Goal: Transaction & Acquisition: Book appointment/travel/reservation

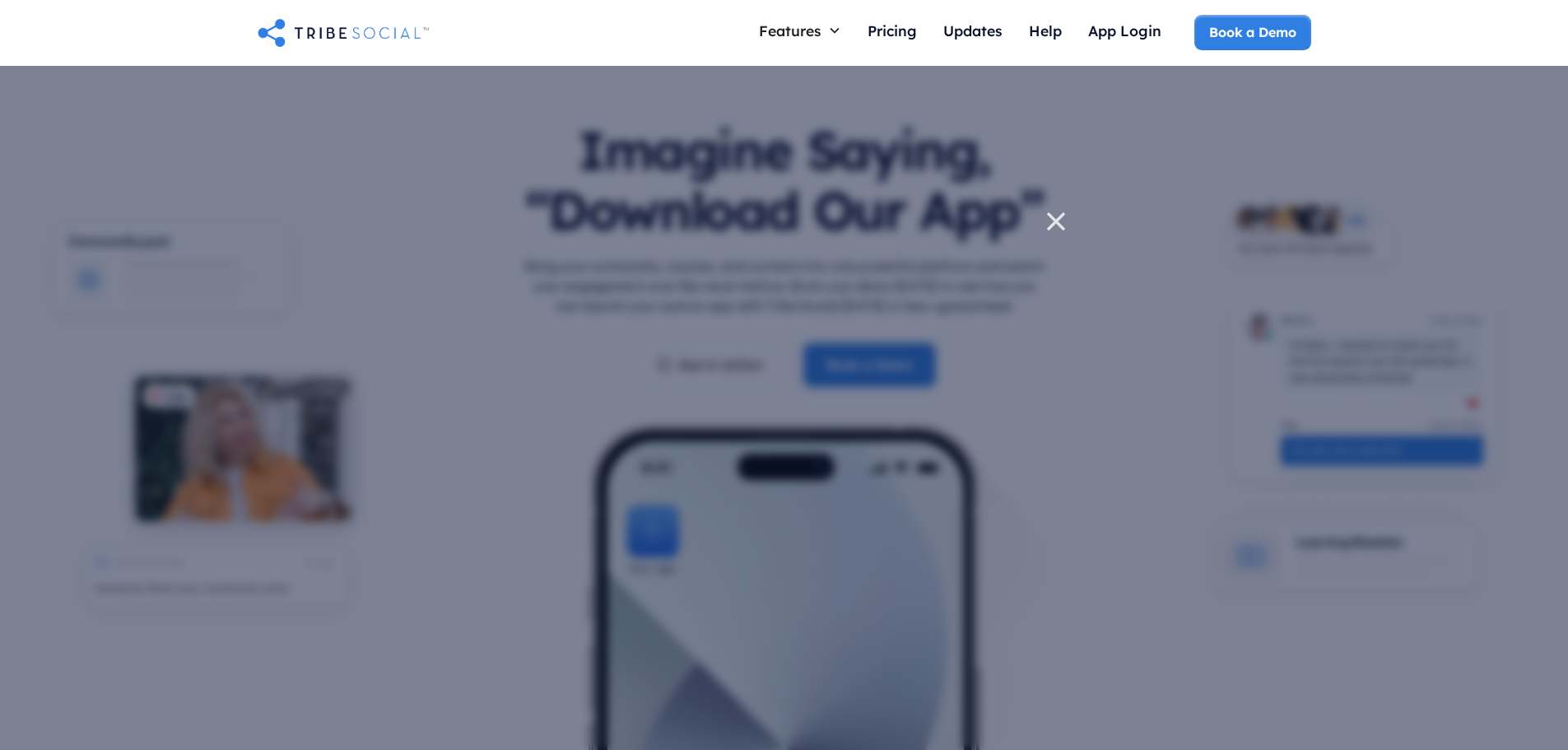
click at [1057, 210] on icon at bounding box center [1056, 221] width 33 height 33
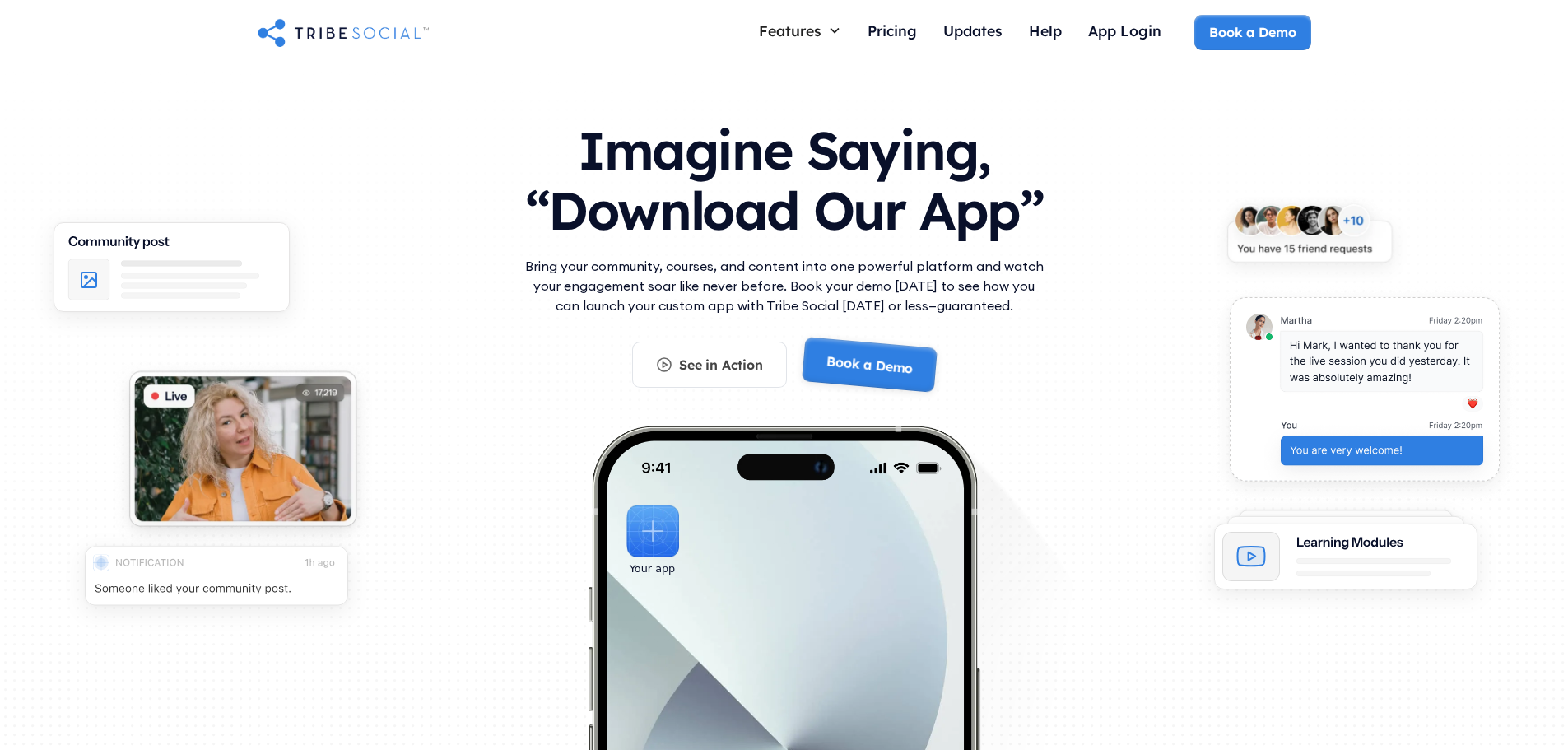
click at [861, 365] on link "Book a Demo" at bounding box center [870, 365] width 136 height 56
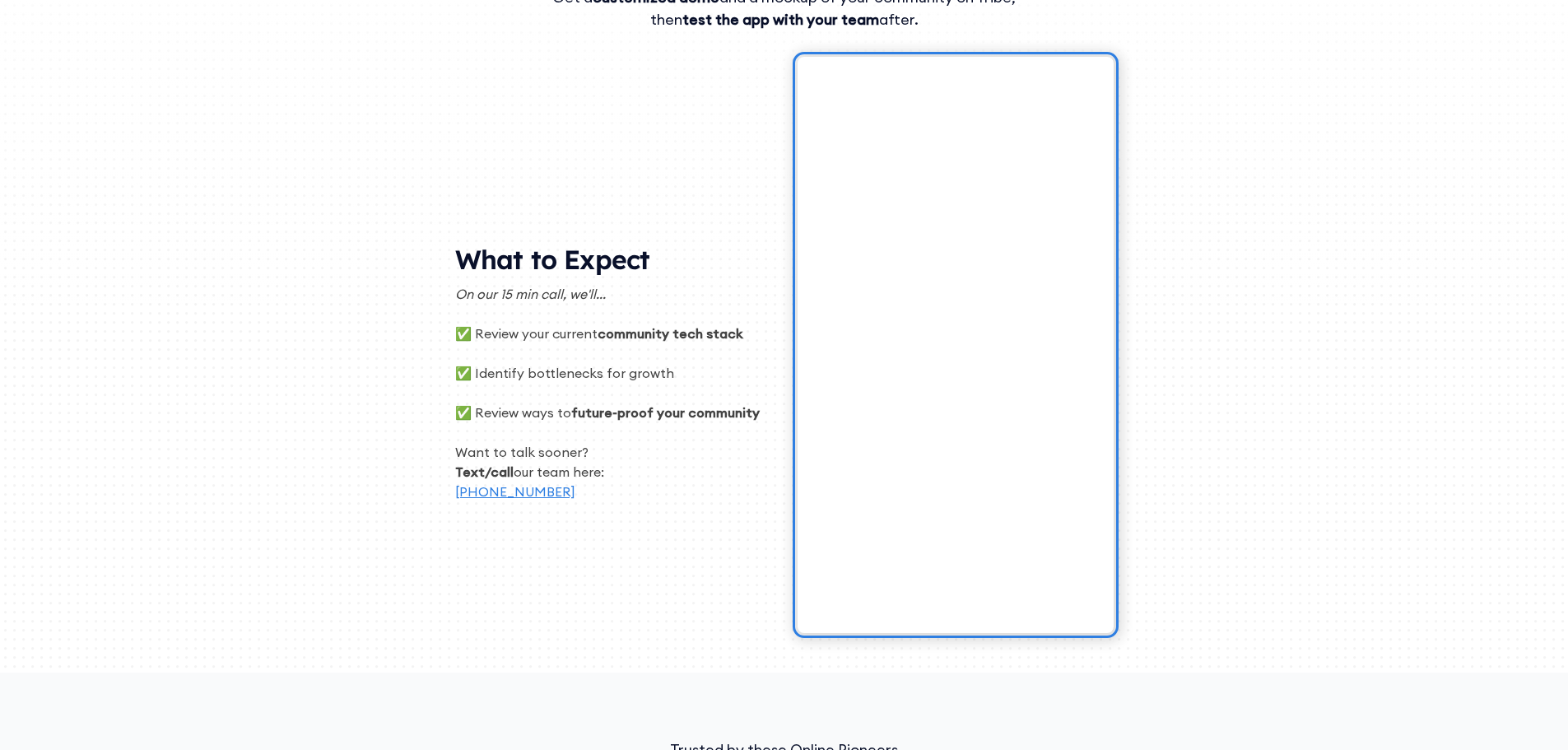
scroll to position [247, 0]
